Goal: Information Seeking & Learning: Understand process/instructions

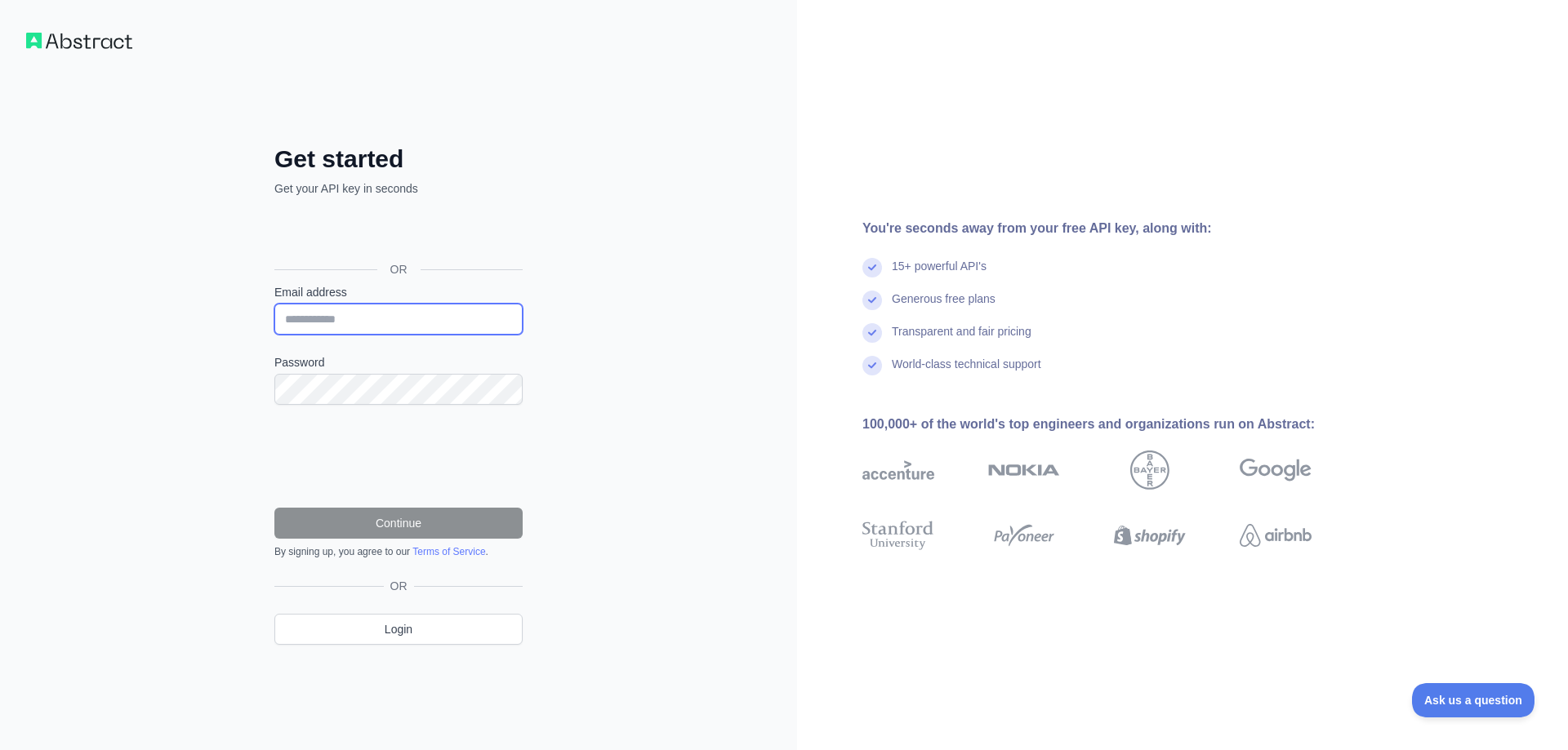
click at [369, 321] on input "Email address" at bounding box center [399, 318] width 249 height 31
type input "**********"
click at [220, 385] on div "**********" at bounding box center [398, 375] width 797 height 750
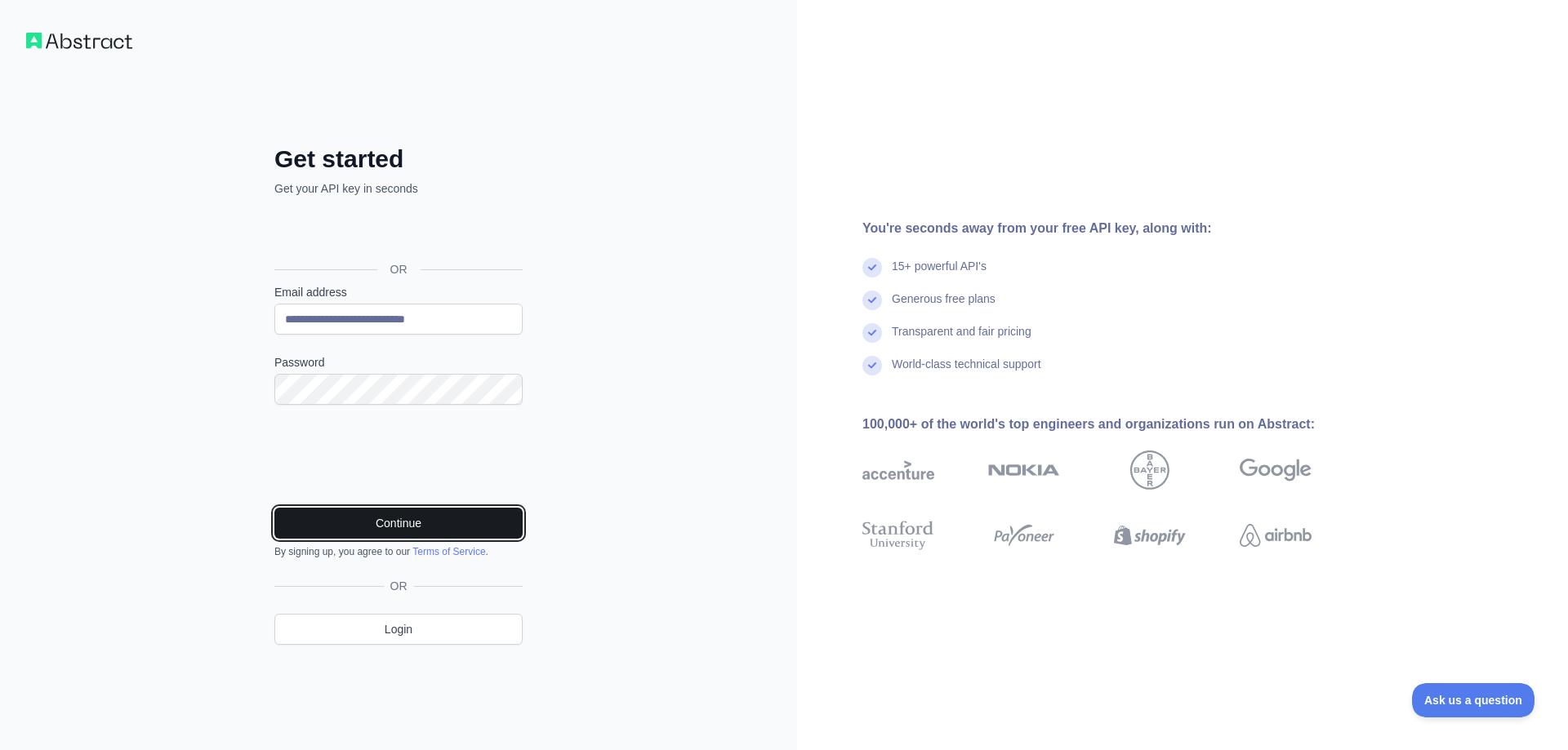
click at [422, 526] on button "Continue" at bounding box center [399, 523] width 249 height 31
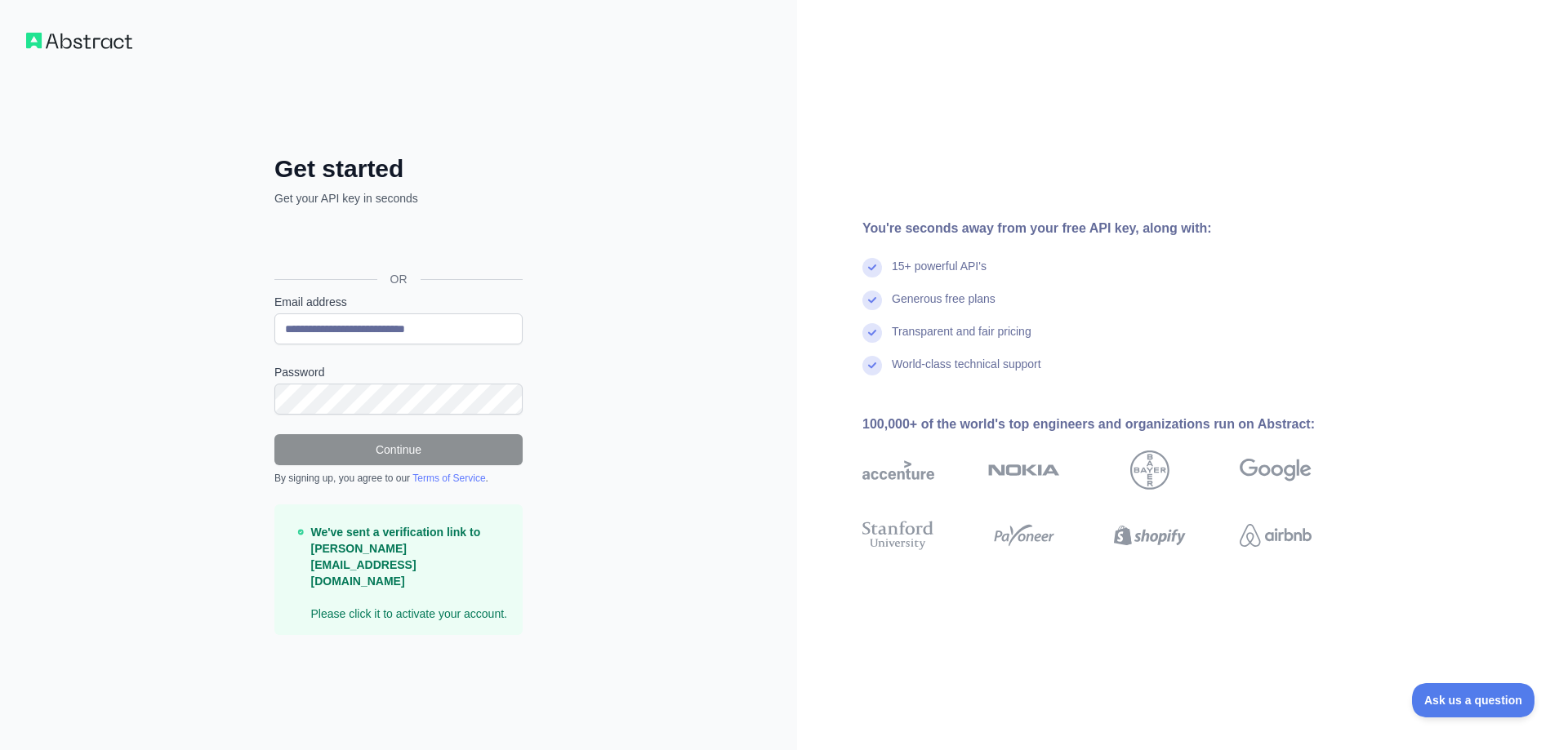
click at [404, 598] on p "We've sent a verification link to [PERSON_NAME][EMAIL_ADDRESS][DOMAIN_NAME] Ple…" at bounding box center [411, 573] width 199 height 98
click at [338, 599] on p "We've sent a verification link to [PERSON_NAME][EMAIL_ADDRESS][DOMAIN_NAME] Ple…" at bounding box center [411, 573] width 199 height 98
click at [942, 125] on div "You're seconds away from your free API key, along with: 15+ powerful API's Gene…" at bounding box center [1182, 375] width 771 height 750
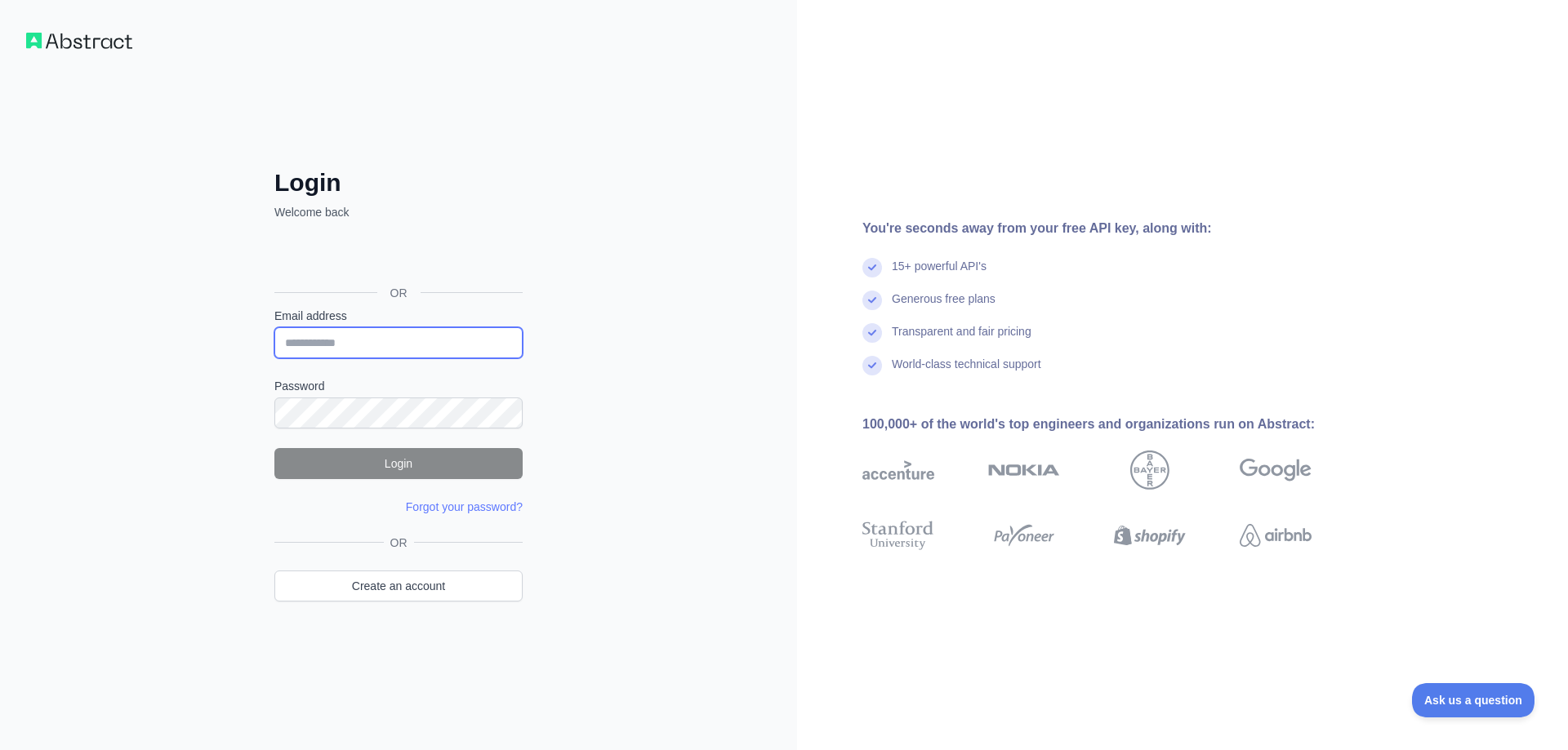
type input "**********"
click at [446, 471] on button "Login" at bounding box center [399, 464] width 249 height 31
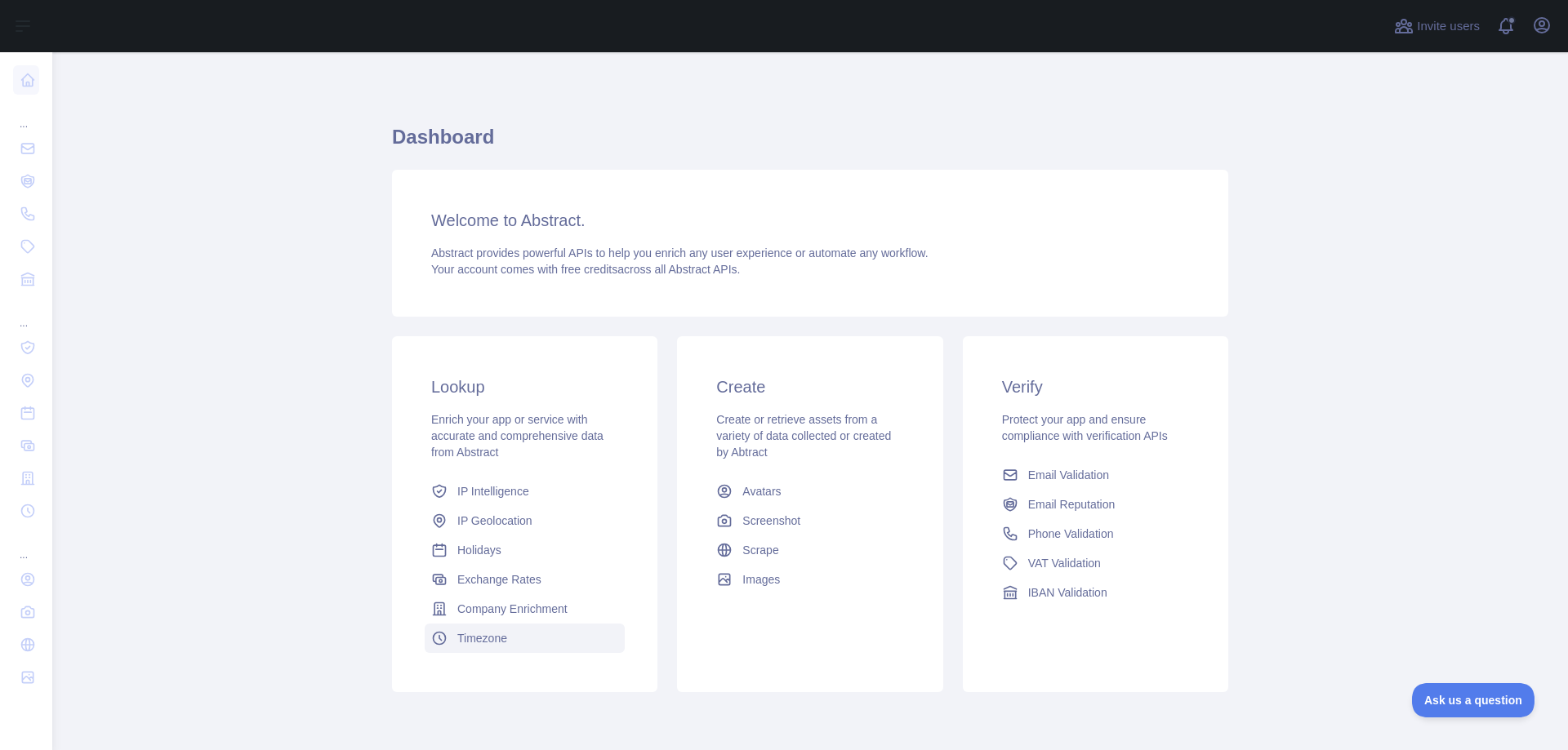
click at [475, 636] on span "Timezone" at bounding box center [483, 639] width 50 height 16
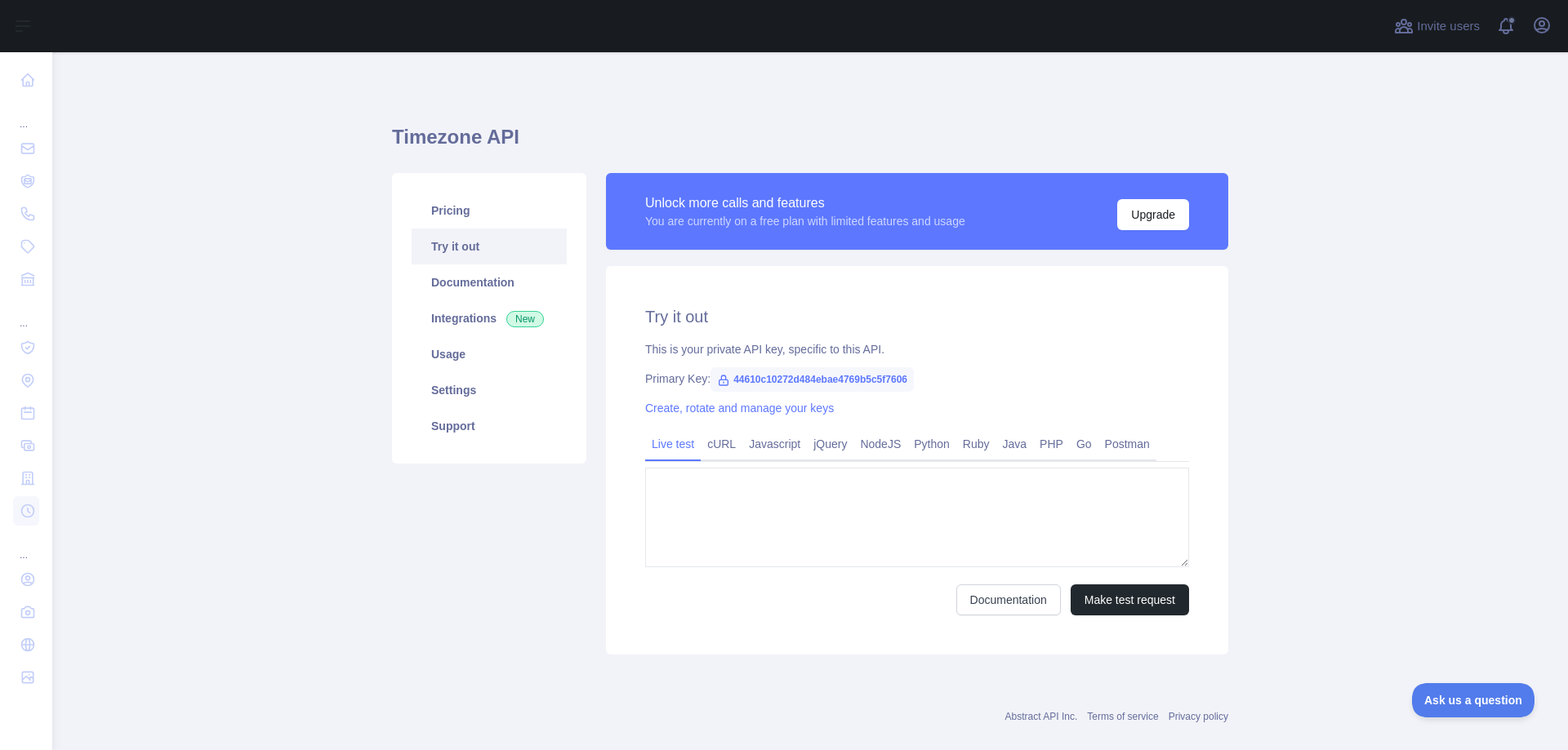
type textarea "**********"
click at [724, 378] on span "44610c10272d484ebae4769b5c5f7606" at bounding box center [812, 379] width 203 height 25
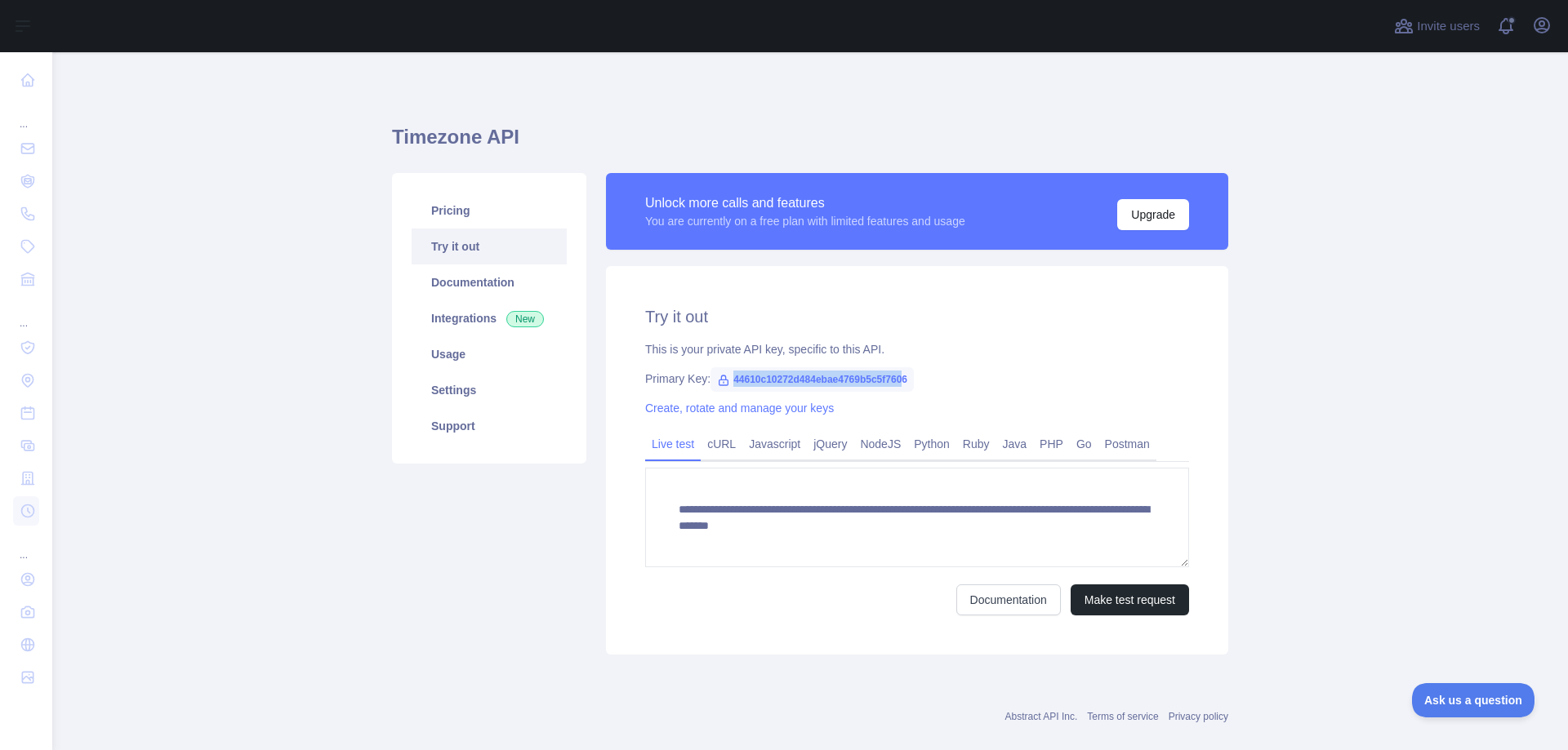
drag, startPoint x: 723, startPoint y: 379, endPoint x: 895, endPoint y: 372, distance: 172.1
click at [895, 372] on span "44610c10272d484ebae4769b5c5f7606" at bounding box center [812, 379] width 203 height 25
click at [1006, 604] on link "Documentation" at bounding box center [1008, 600] width 104 height 31
click at [1108, 445] on link "Postman" at bounding box center [1127, 444] width 58 height 26
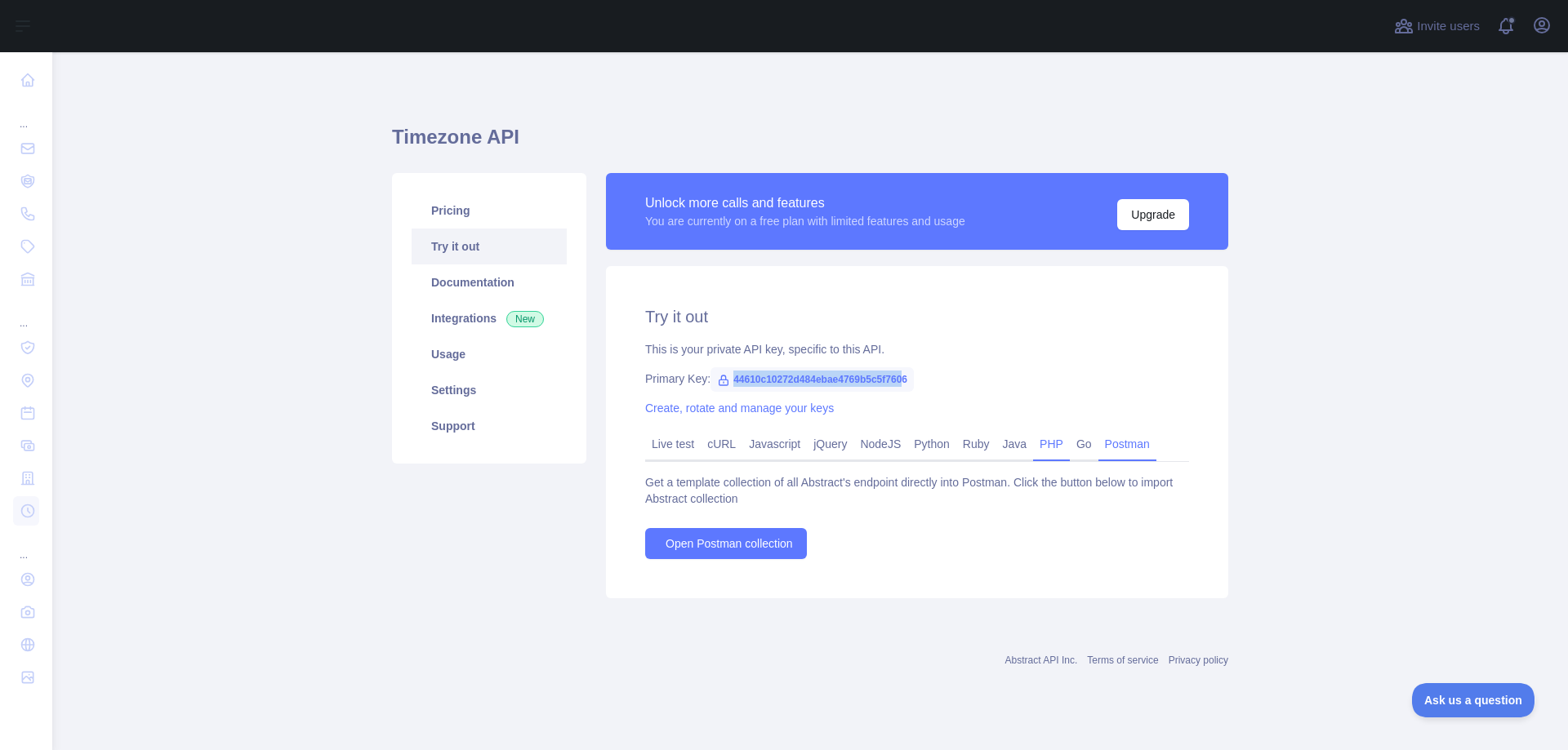
click at [1042, 445] on link "PHP" at bounding box center [1051, 444] width 37 height 26
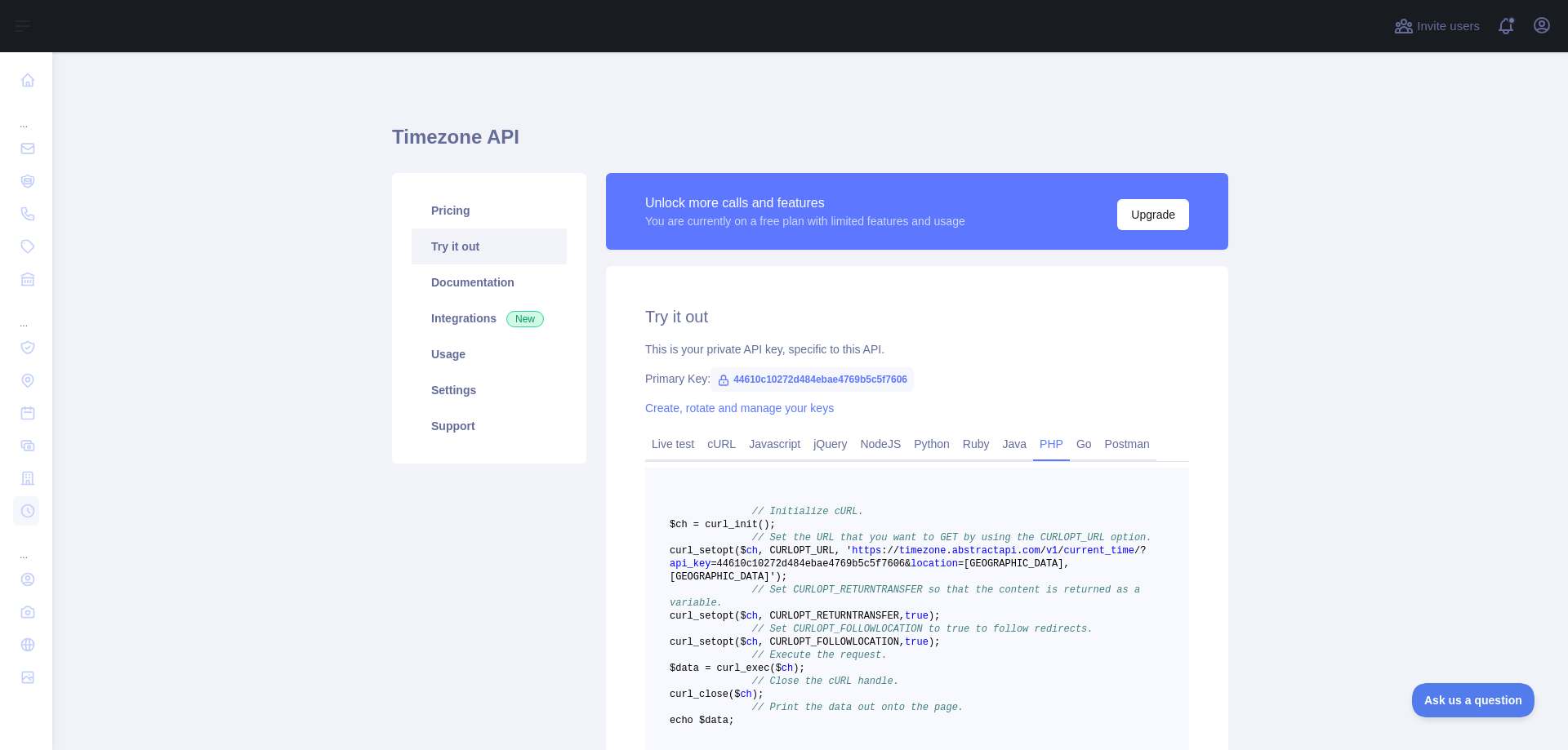
click at [852, 557] on span "https" at bounding box center [867, 550] width 30 height 11
drag, startPoint x: 669, startPoint y: 577, endPoint x: 1052, endPoint y: 586, distance: 383.1
click at [1052, 583] on span "curl _setopt($ ch , CURLOPT_URL, ' https : / / timezone . abstractapi . com / v…" at bounding box center [907, 564] width 477 height 38
copy span "https : / / timezone . abstractapi . com / v1 / current_time / ? api_key =44610…"
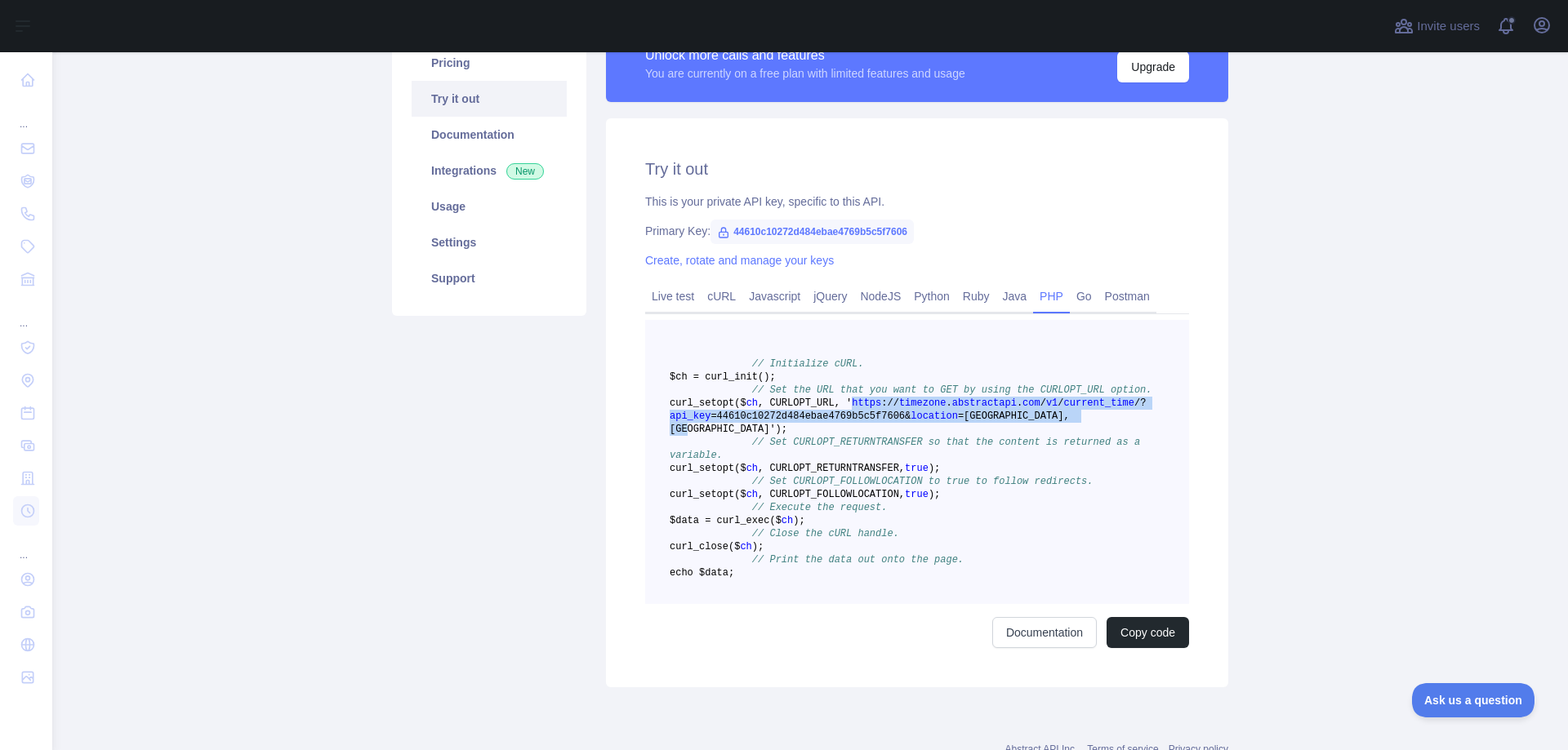
scroll to position [163, 0]
